Goal: Entertainment & Leisure: Consume media (video, audio)

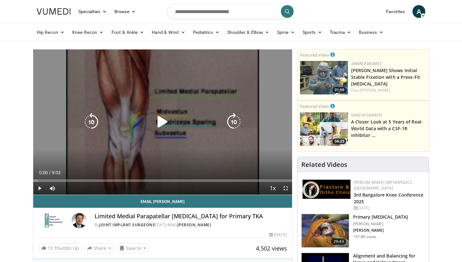
click at [169, 123] on icon "Video Player" at bounding box center [163, 122] width 18 height 18
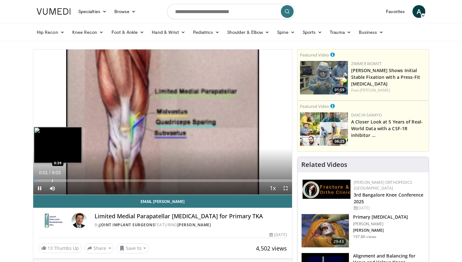
click at [52, 180] on div "Progress Bar" at bounding box center [52, 181] width 1 height 3
click at [66, 182] on div "Progress Bar" at bounding box center [65, 181] width 1 height 3
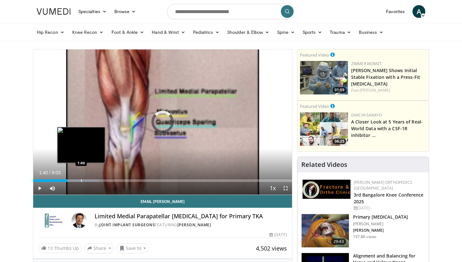
click at [81, 182] on div "Progress Bar" at bounding box center [81, 181] width 1 height 3
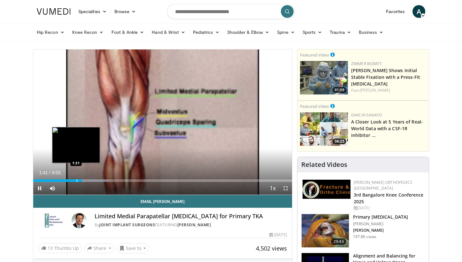
click at [76, 182] on div "Loaded : 29.15% 1:41 1:31" at bounding box center [162, 181] width 259 height 3
click at [76, 181] on div "Progress Bar" at bounding box center [76, 181] width 1 height 3
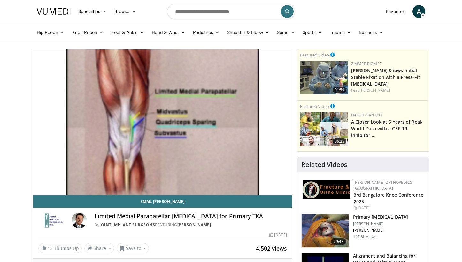
click at [322, 231] on img at bounding box center [325, 231] width 47 height 33
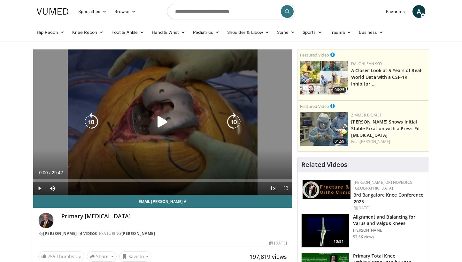
click at [160, 127] on icon "Video Player" at bounding box center [163, 122] width 18 height 18
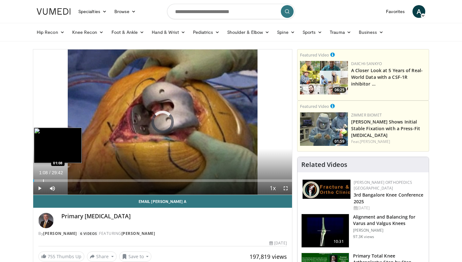
click at [43, 180] on div "Progress Bar" at bounding box center [43, 181] width 1 height 3
click at [35, 180] on div "Progress Bar" at bounding box center [35, 181] width 1 height 3
